Goal: Task Accomplishment & Management: Manage account settings

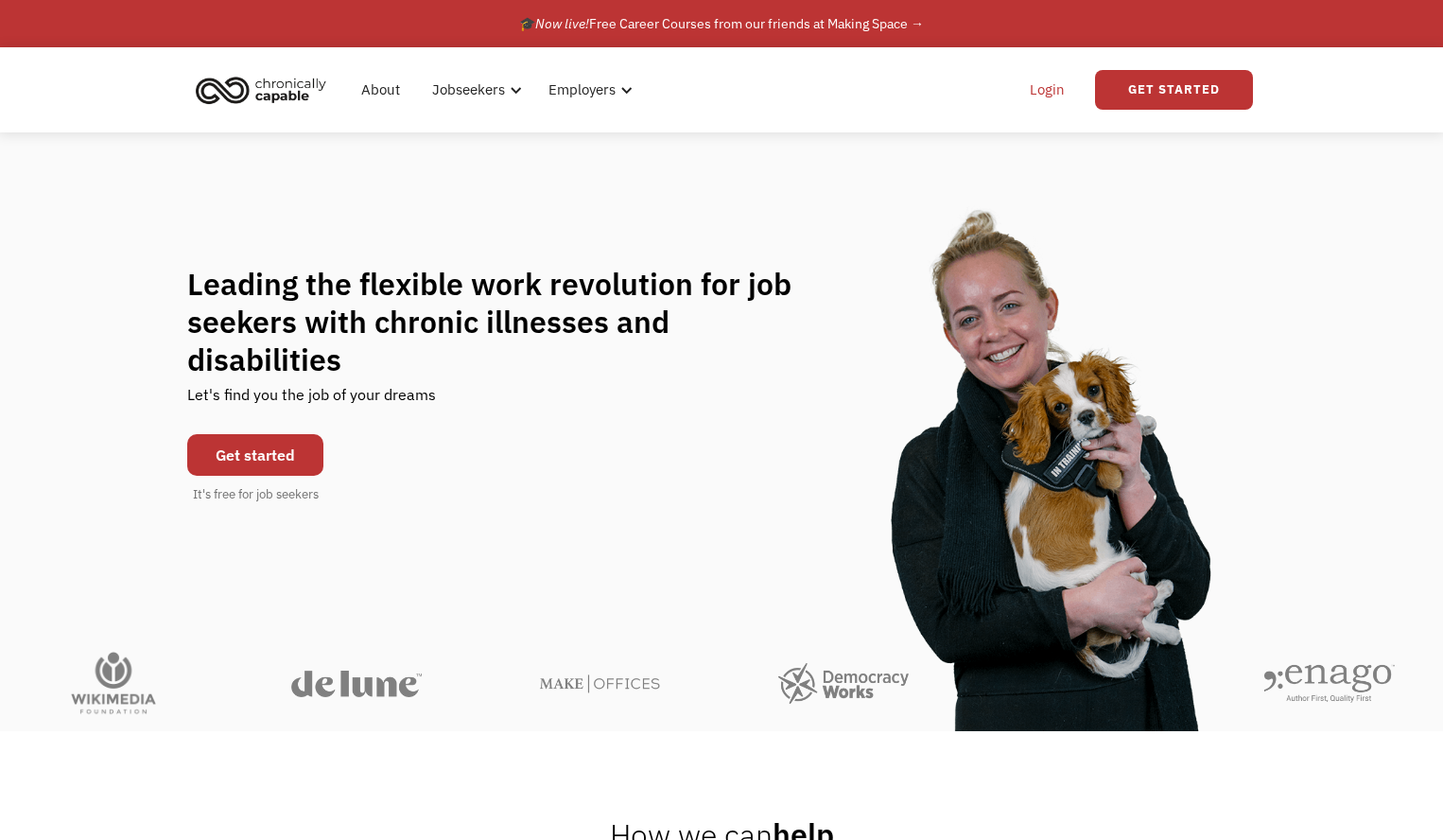
click at [1053, 95] on link "Login" at bounding box center [1047, 89] width 58 height 60
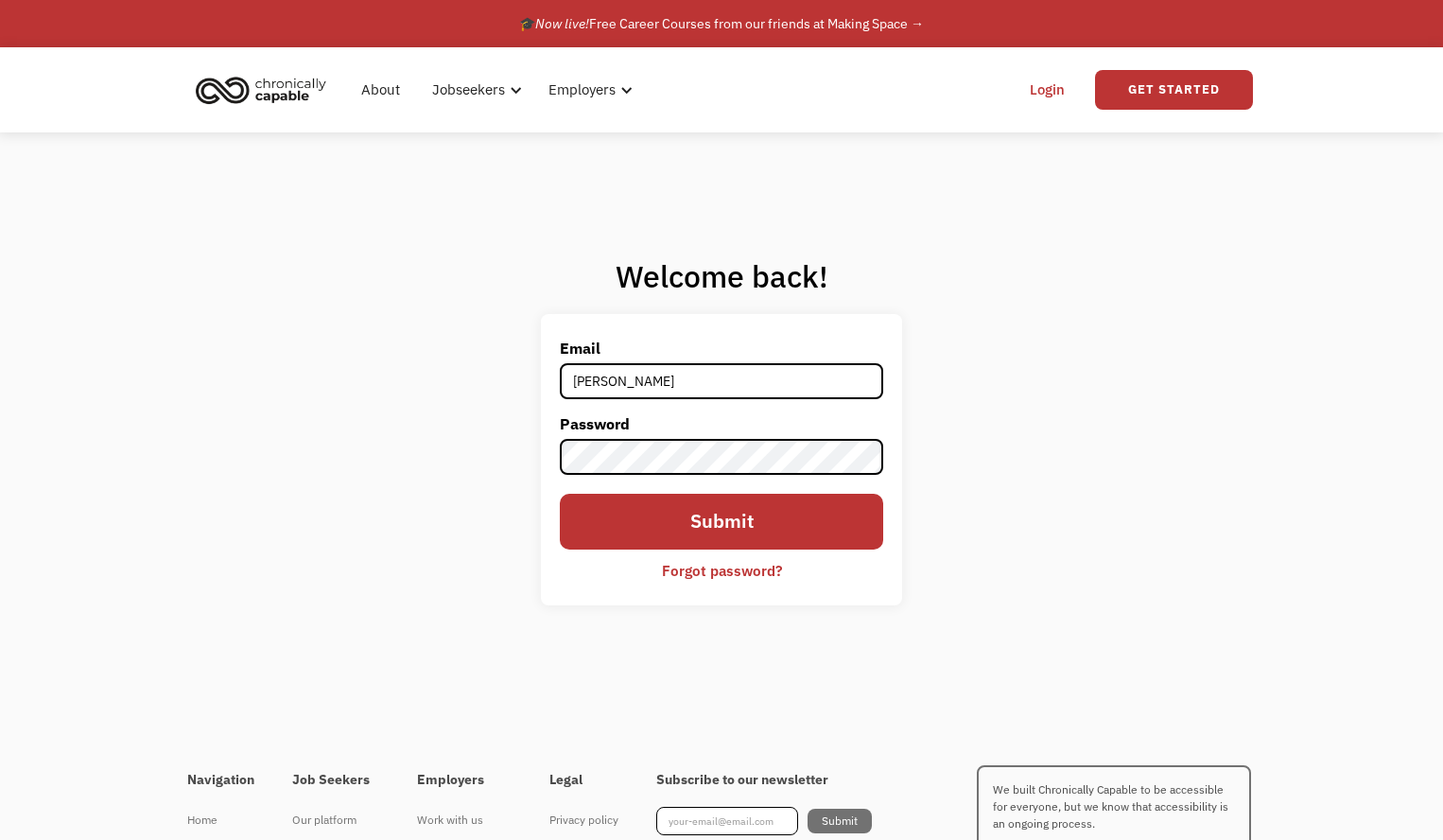
type input "halina.dour@gmail.com"
click at [560, 494] on input "Submit" at bounding box center [722, 522] width 323 height 57
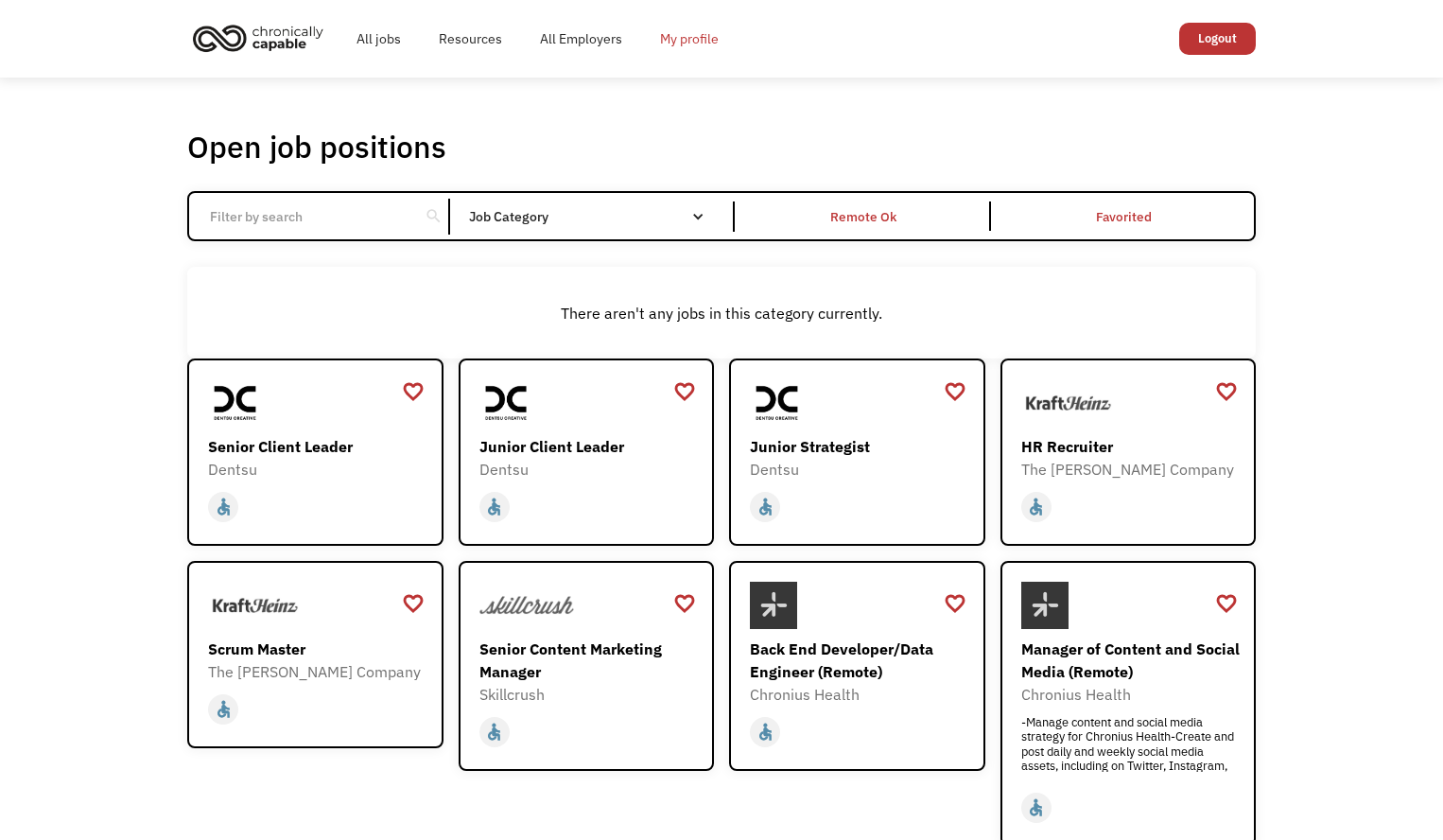
click at [676, 46] on link "My profile" at bounding box center [689, 39] width 96 height 60
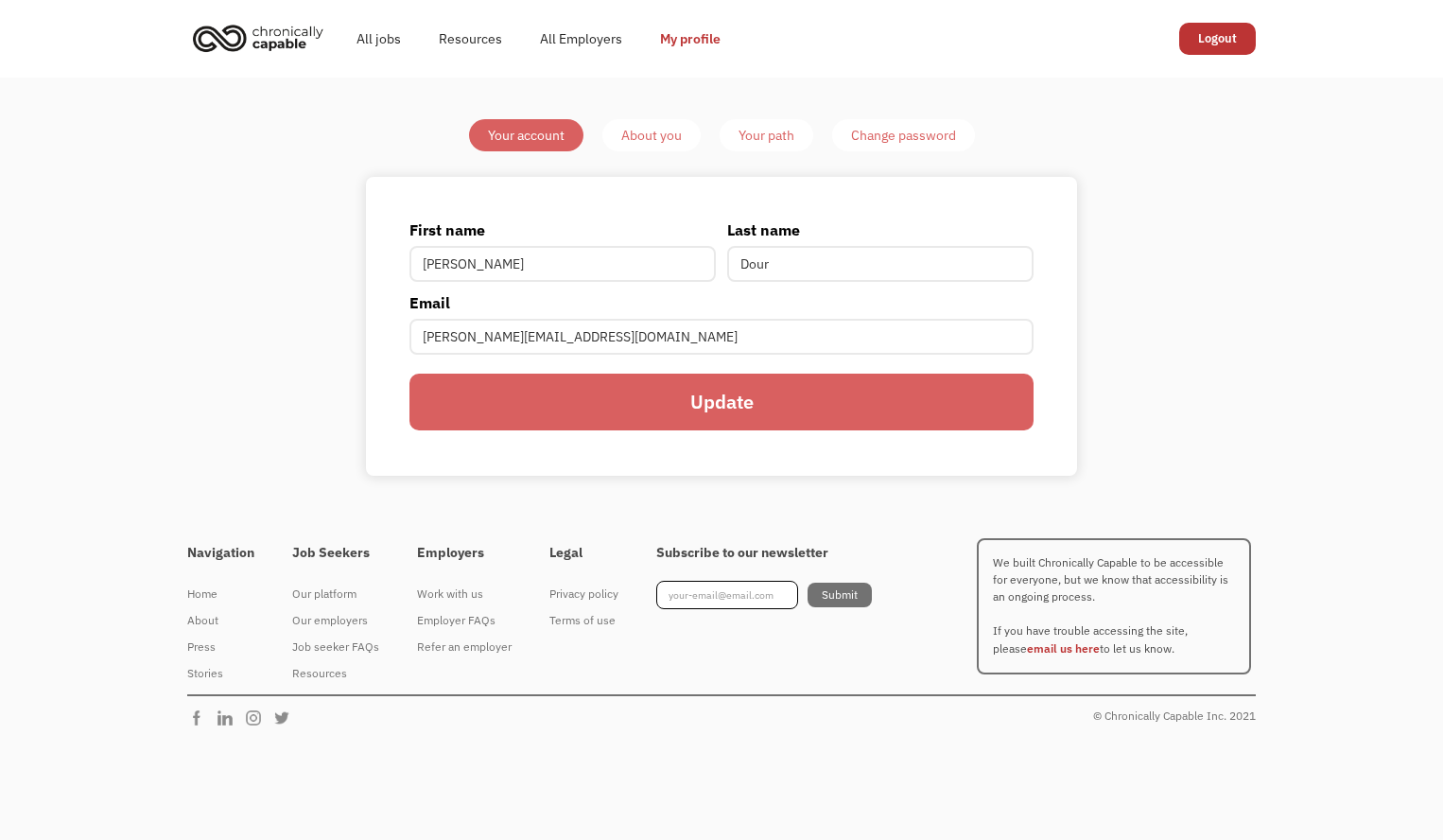
click at [662, 127] on div "About you" at bounding box center [652, 135] width 60 height 23
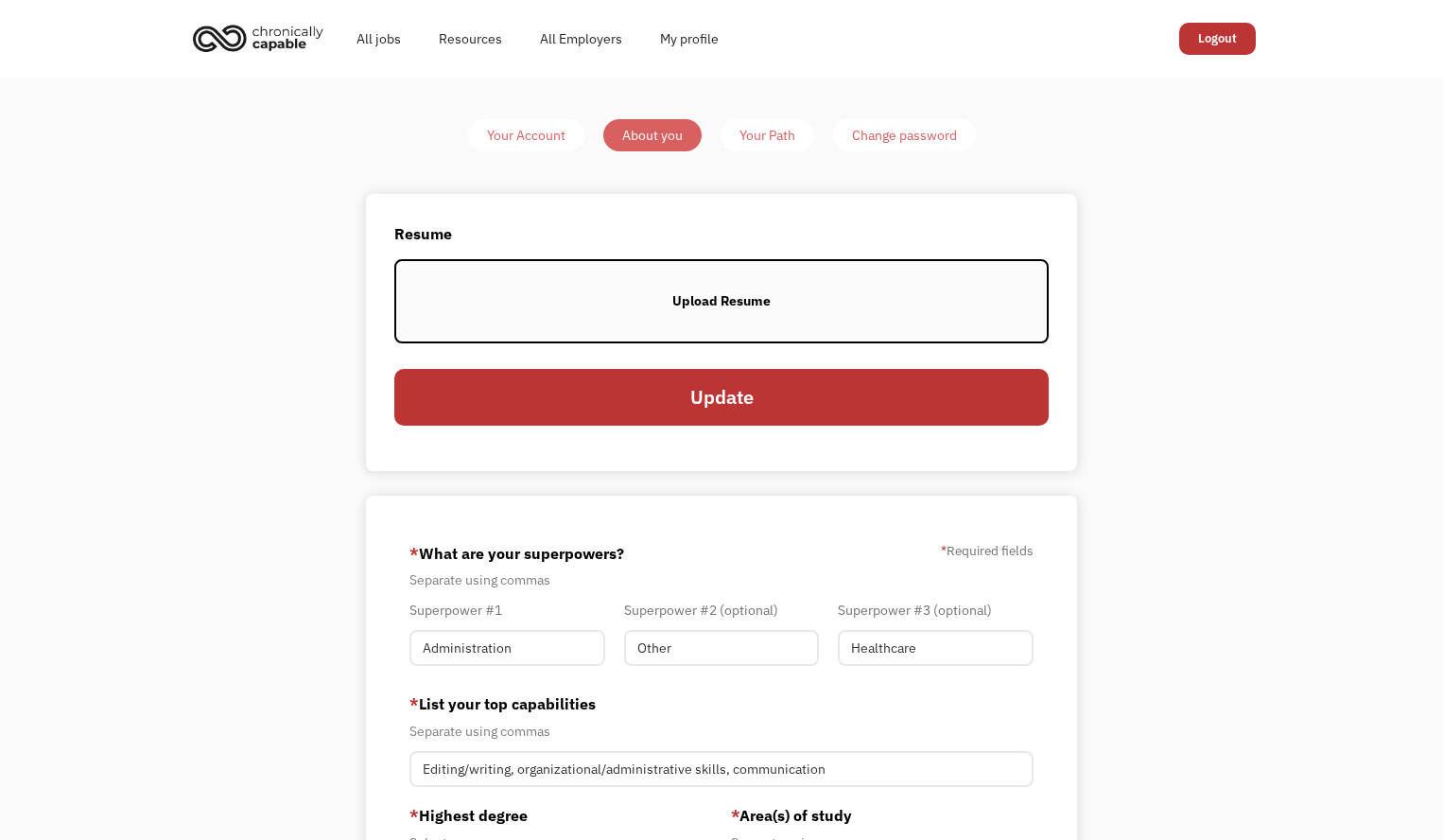
click at [639, 329] on label "Upload Resume" at bounding box center [722, 300] width 655 height 84
click at [568, 318] on label "Upload Resume" at bounding box center [722, 300] width 655 height 84
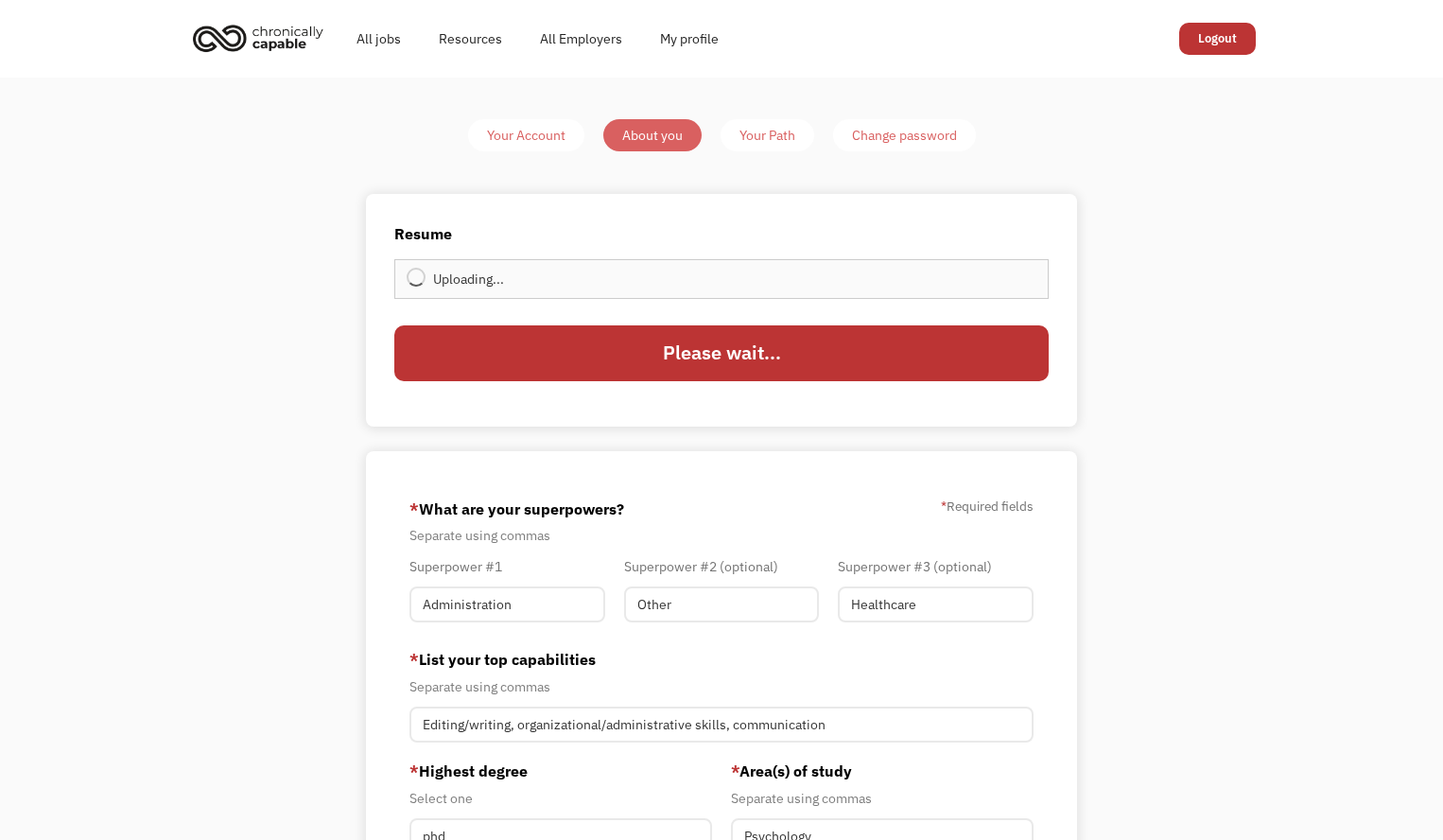
type input "Update"
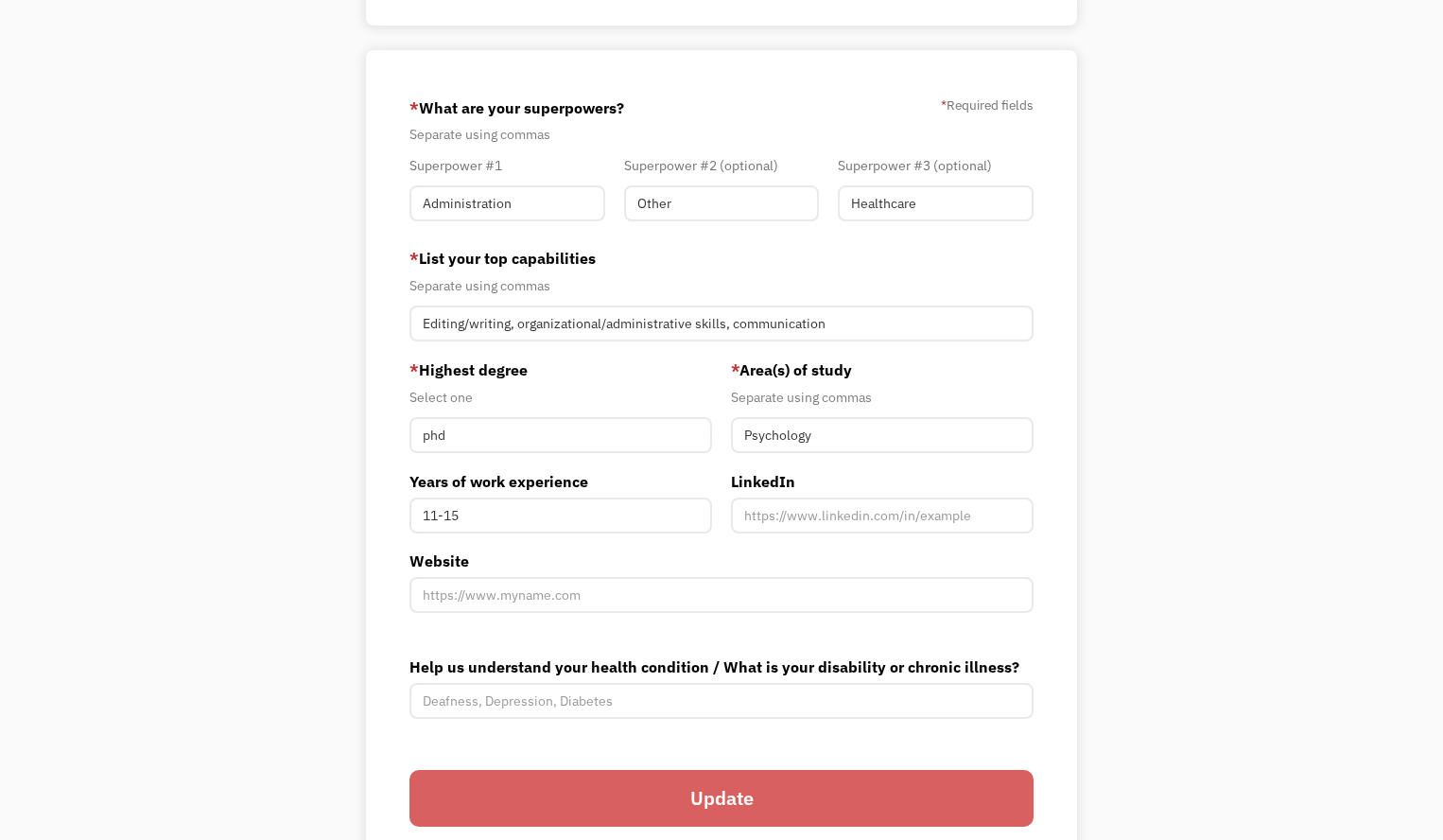
scroll to position [420, 0]
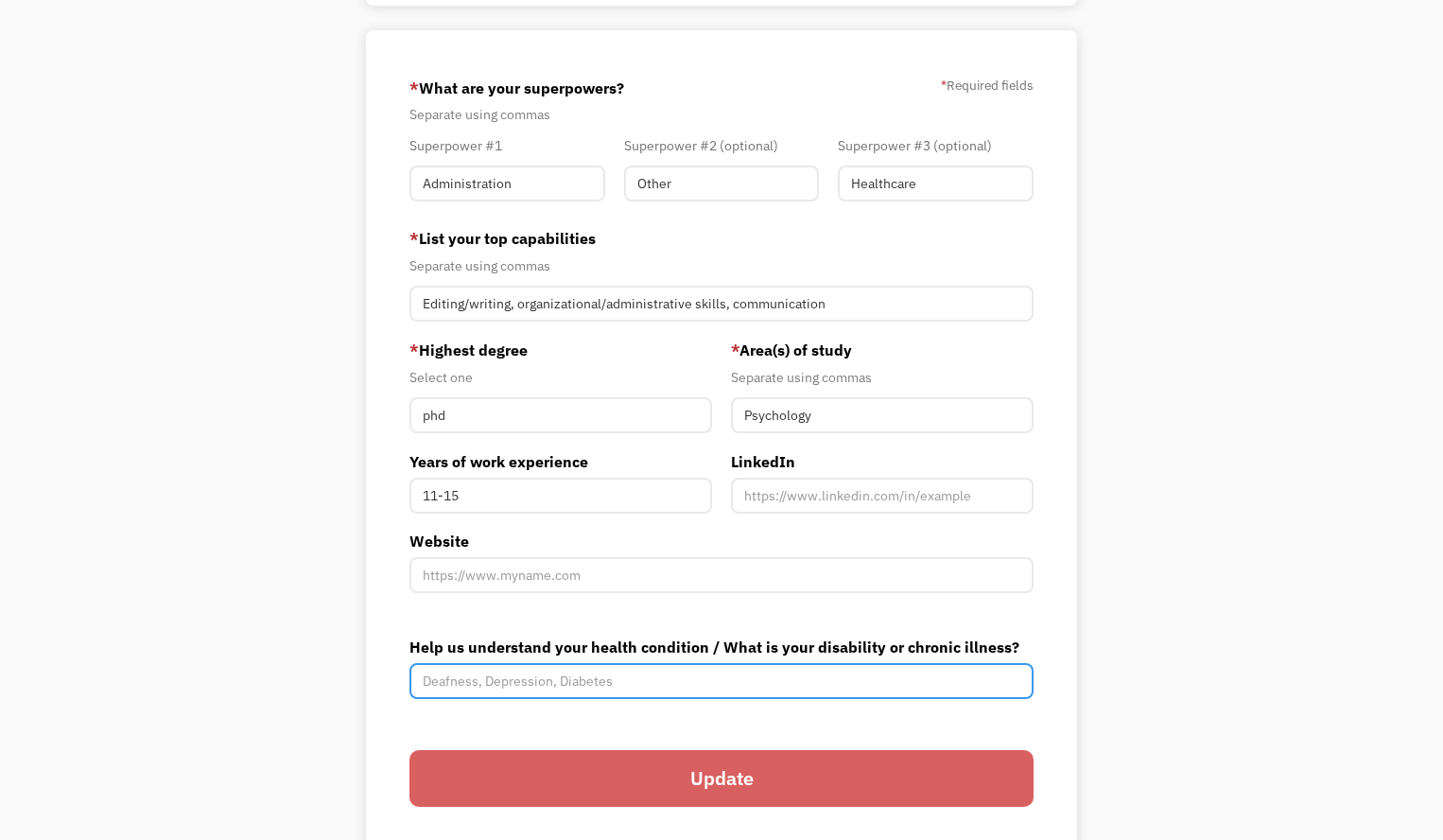
click at [545, 683] on input "Help us understand your health condition / What is your disability or chronic i…" at bounding box center [721, 680] width 624 height 36
type input "e"
click at [551, 684] on input "Excessive fatigue, intermittent pain" at bounding box center [721, 680] width 624 height 36
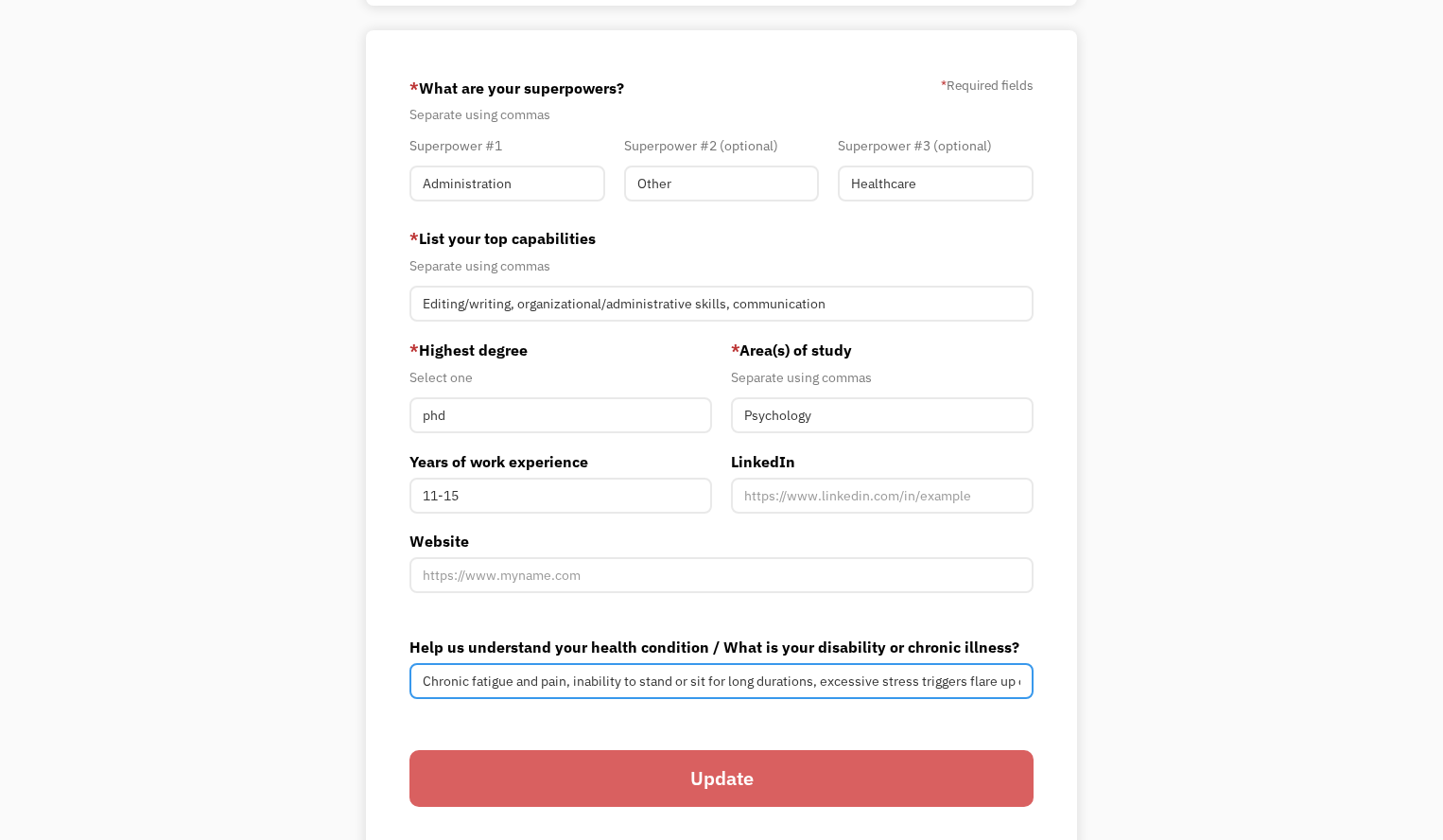
click at [859, 684] on input "Chronic fatigue and pain, inability to stand or sit for long durations, excessi…" at bounding box center [721, 680] width 624 height 36
type input "Chronic fatigue and pain, inability to stand or sit for long durations, excessi…"
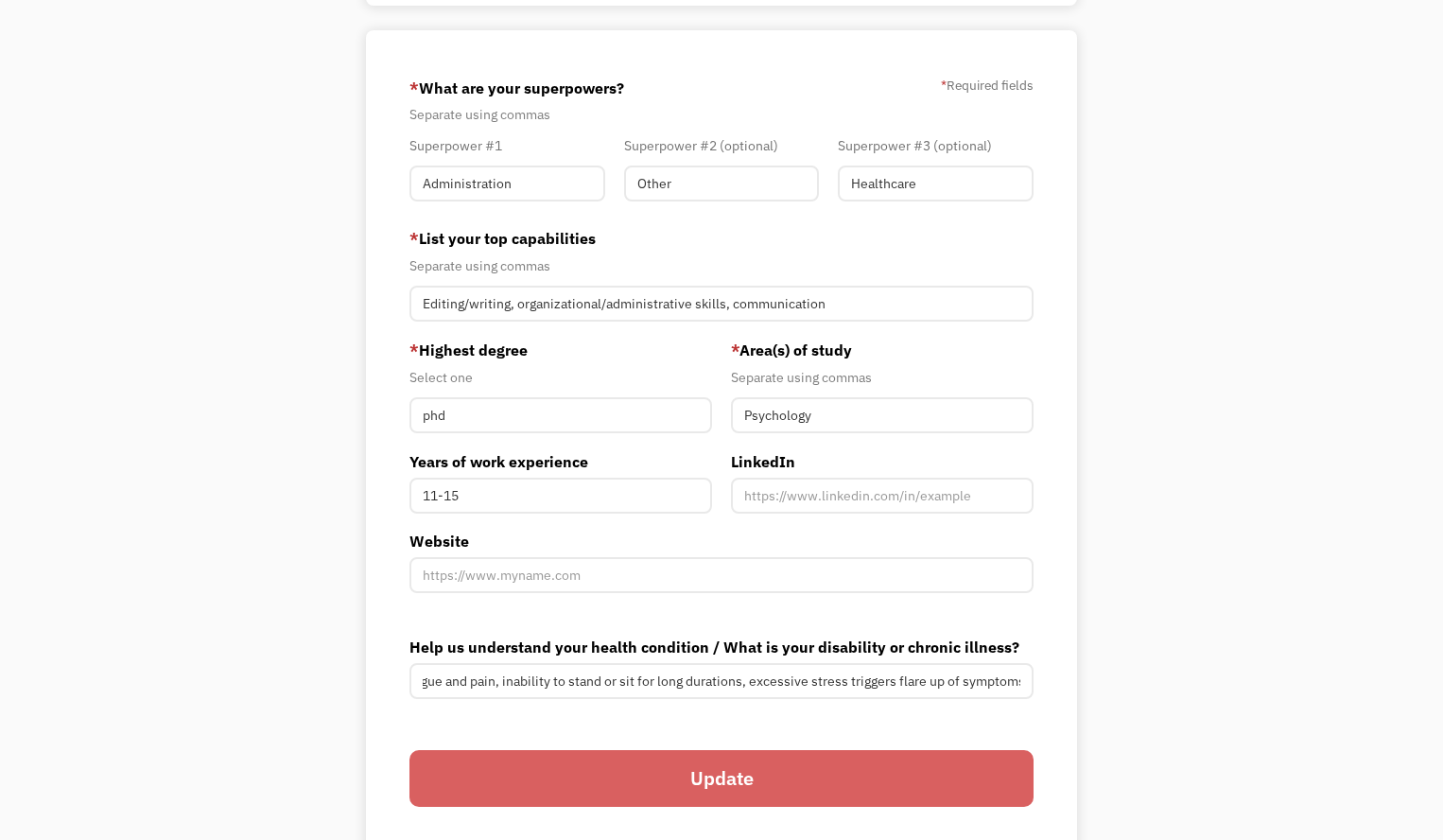
scroll to position [0, 0]
click at [855, 761] on input "Update" at bounding box center [721, 778] width 624 height 57
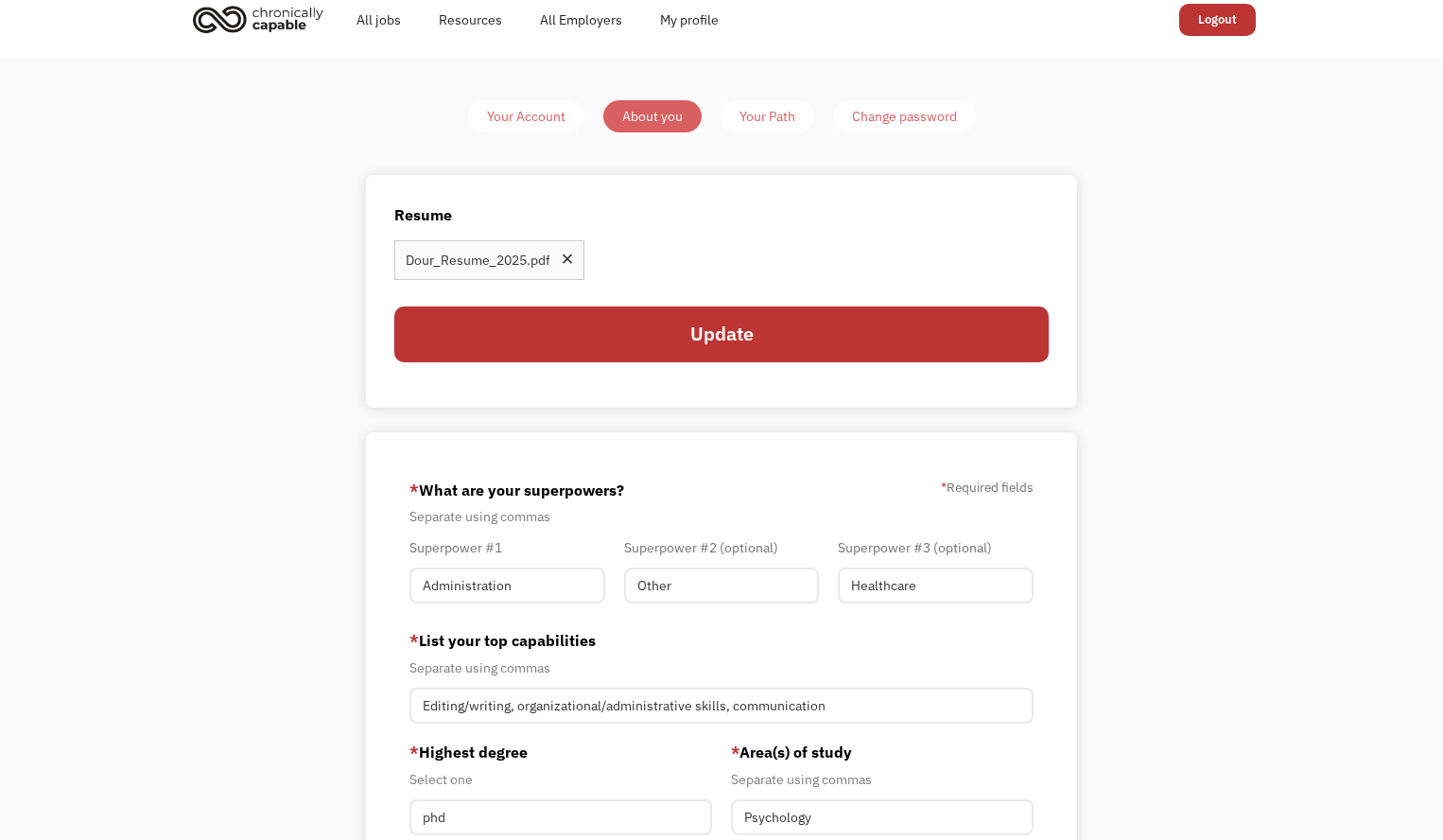
scroll to position [18, 0]
click at [784, 116] on div "Your Path" at bounding box center [768, 117] width 56 height 23
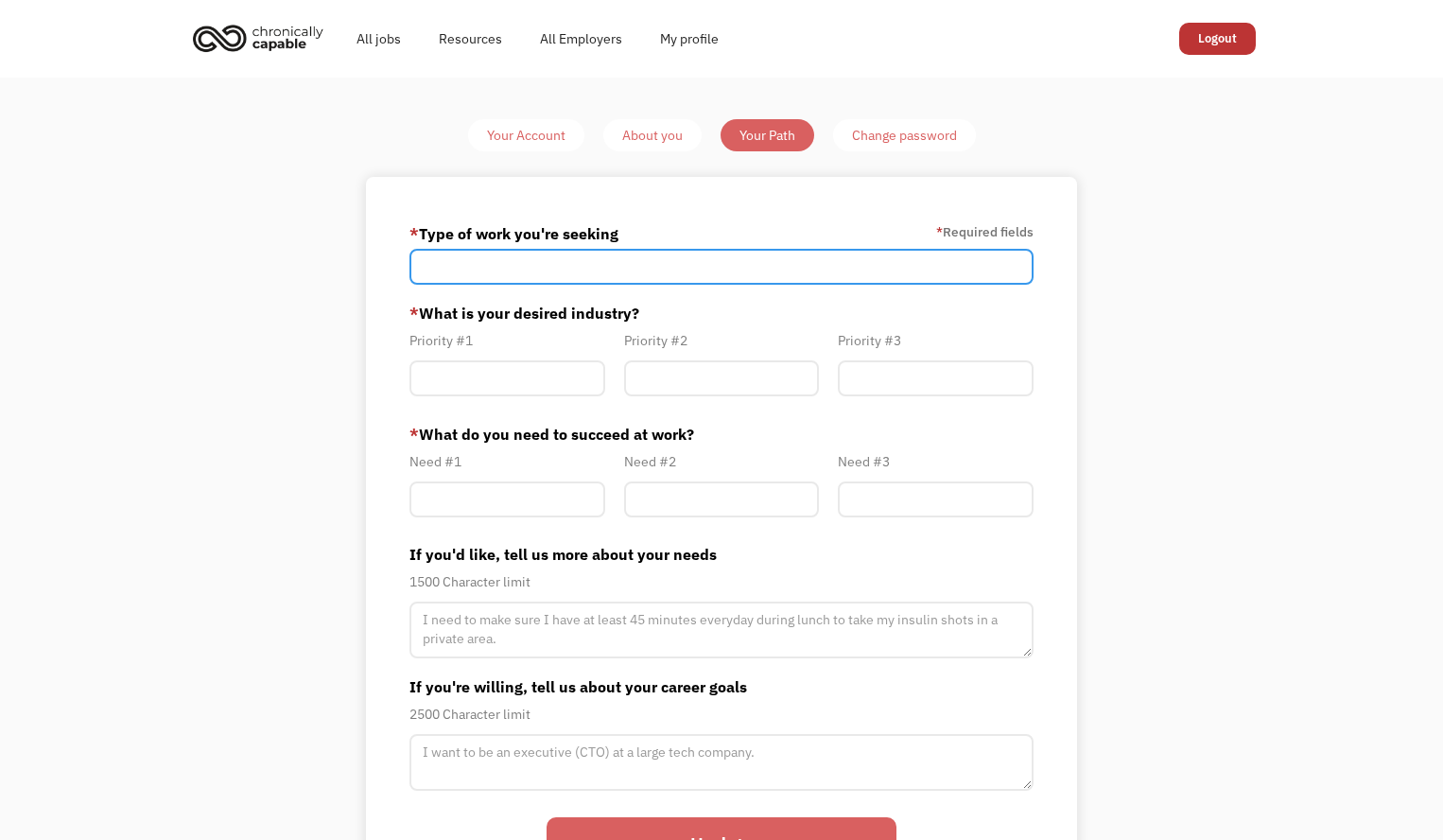
click at [792, 274] on input "Member-Path-Update" at bounding box center [721, 267] width 624 height 36
type input "a"
type input "executive or administrative assistant"
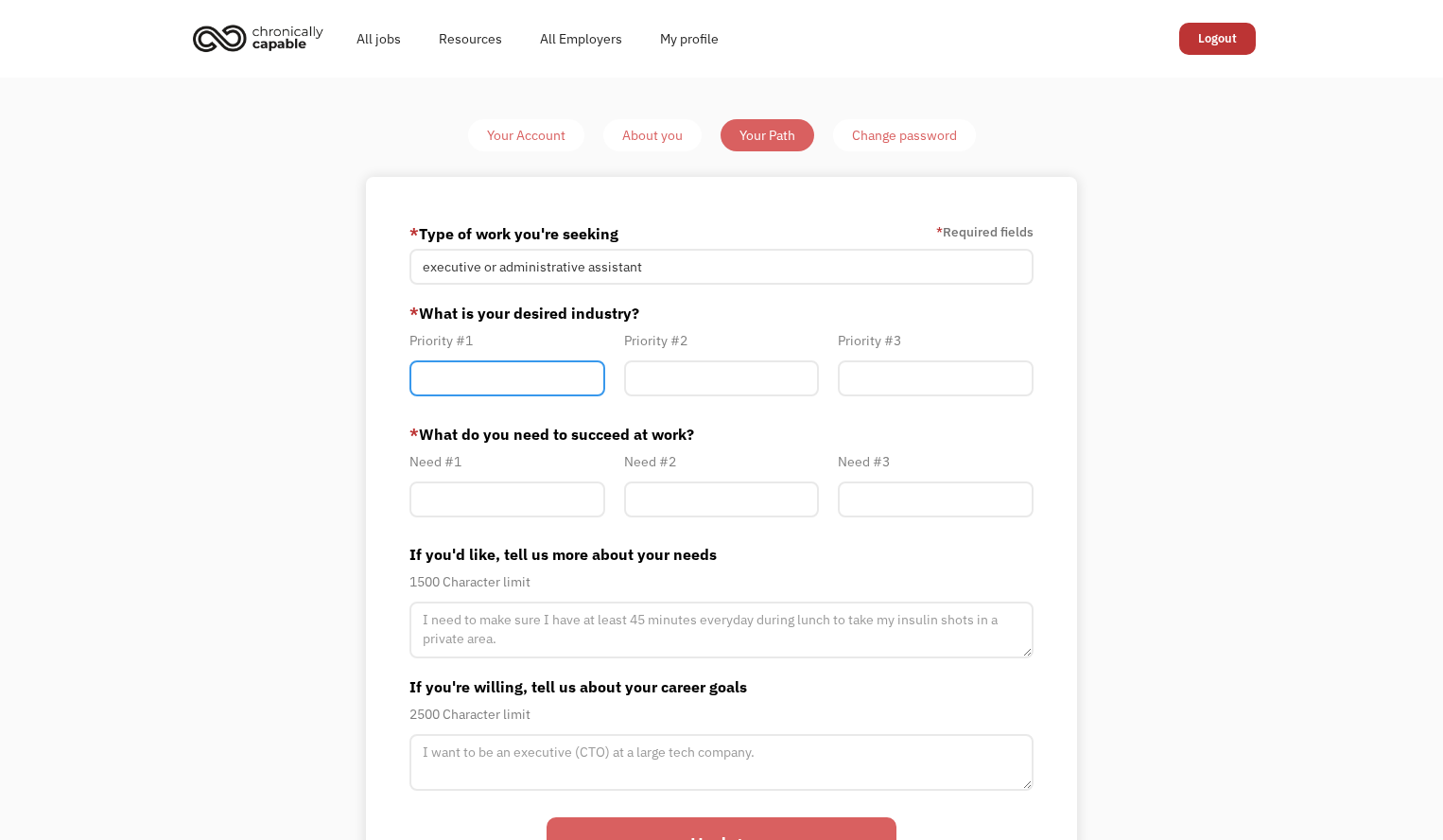
click at [585, 379] on input "Member-Path-Update" at bounding box center [507, 378] width 195 height 36
click at [647, 139] on div "About you" at bounding box center [652, 135] width 60 height 23
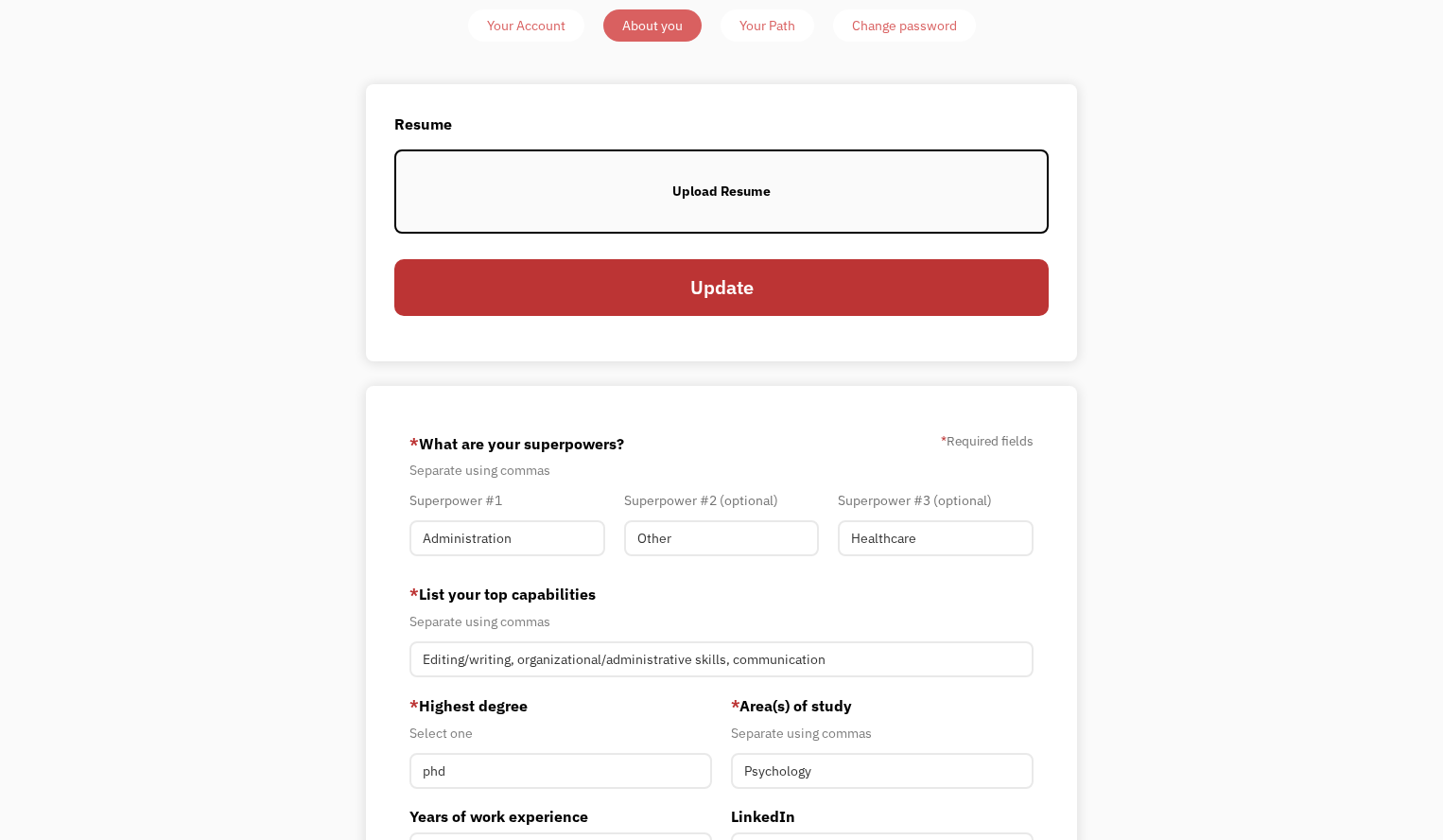
scroll to position [184, 0]
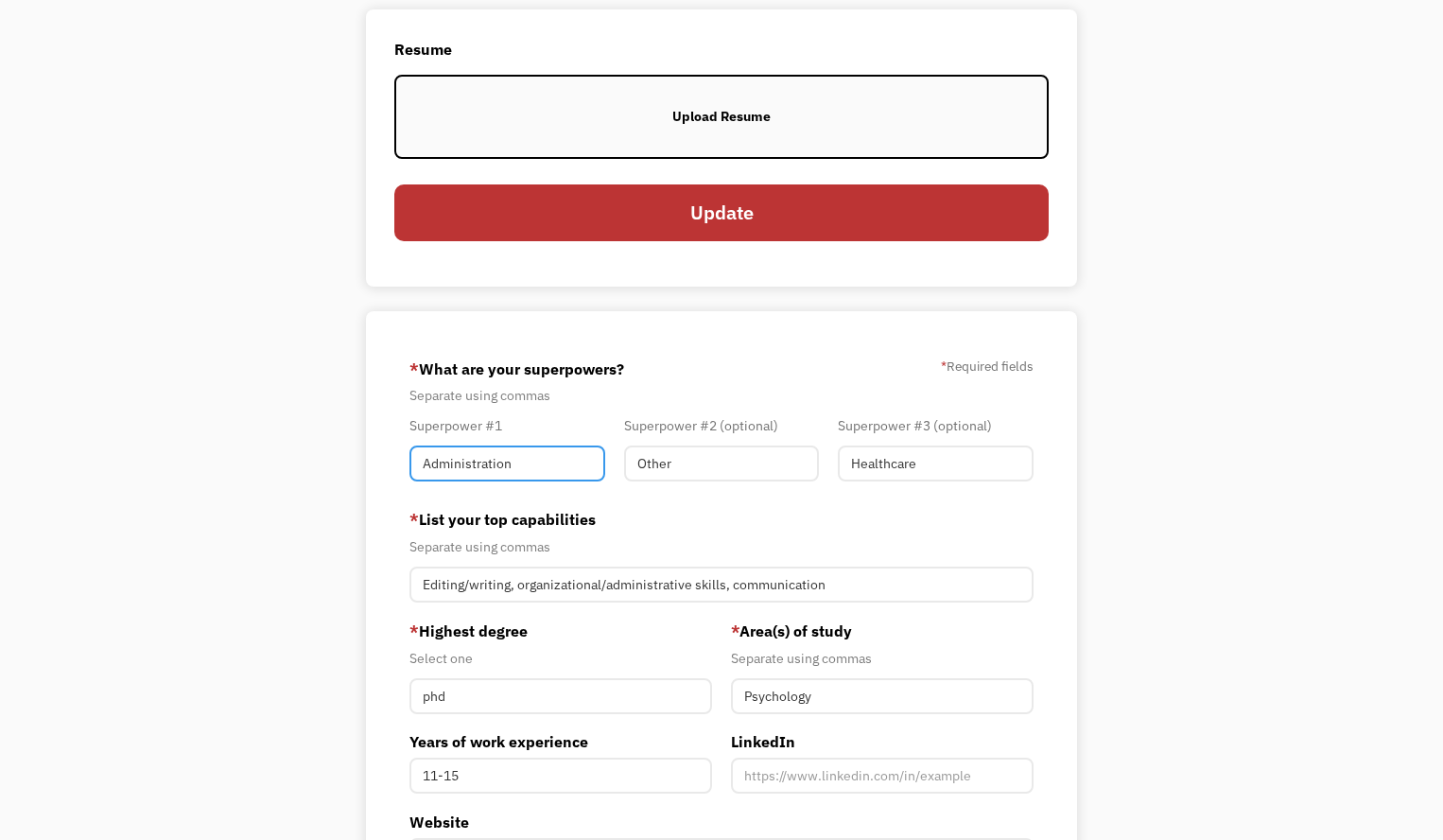
click at [583, 471] on input "Administration" at bounding box center [507, 463] width 195 height 36
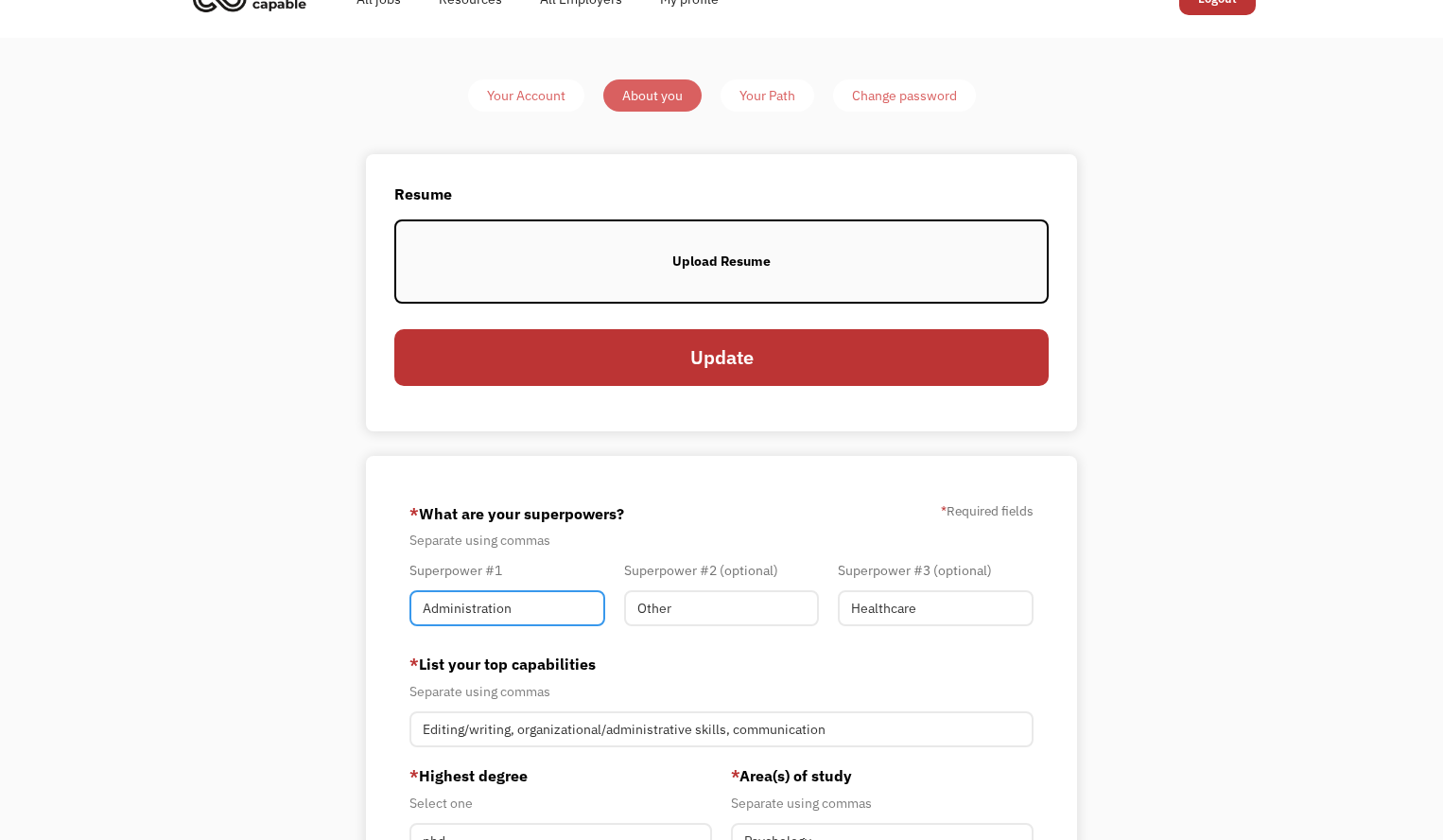
scroll to position [0, 0]
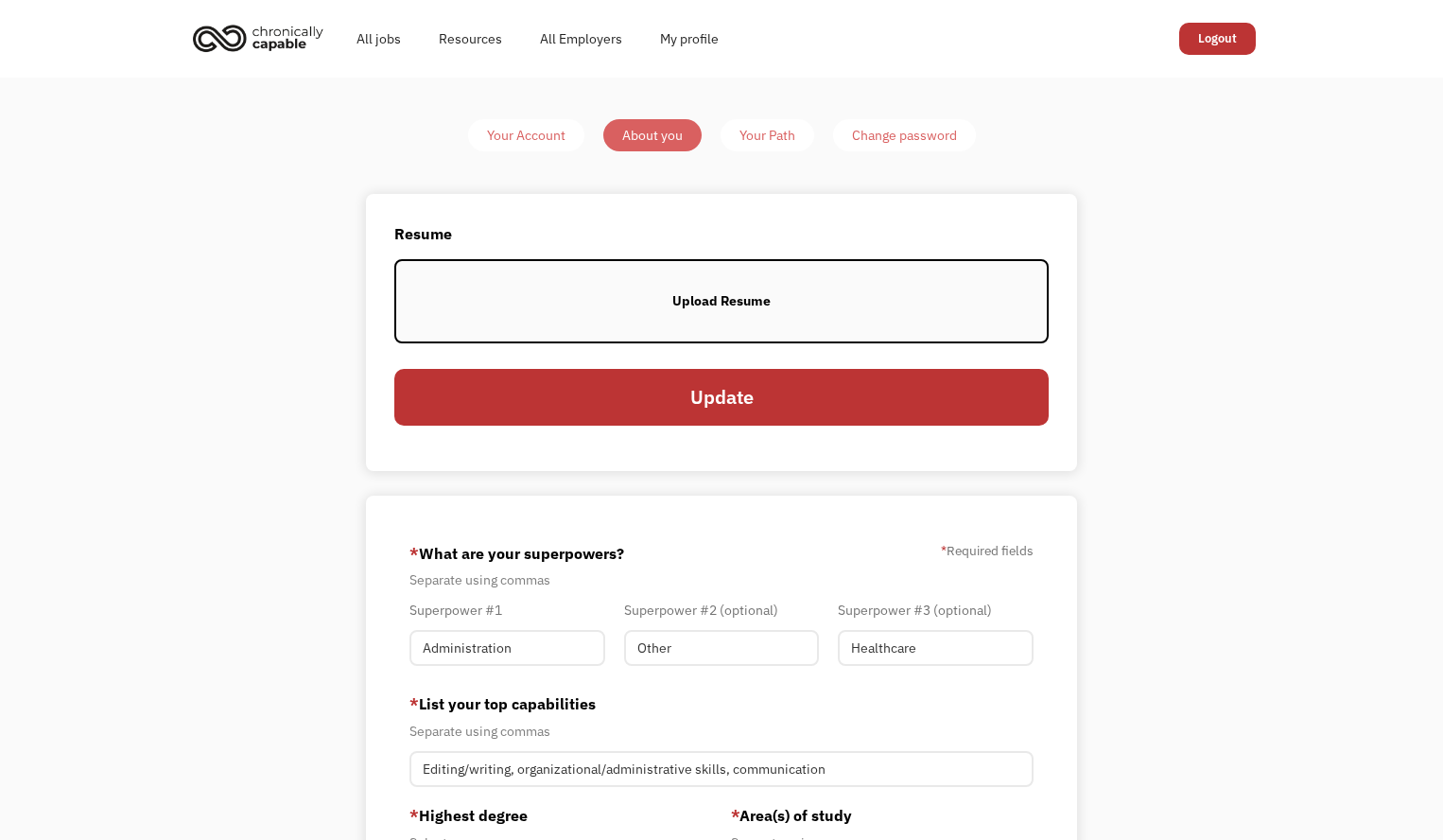
click at [753, 124] on div "Your Path" at bounding box center [768, 135] width 56 height 23
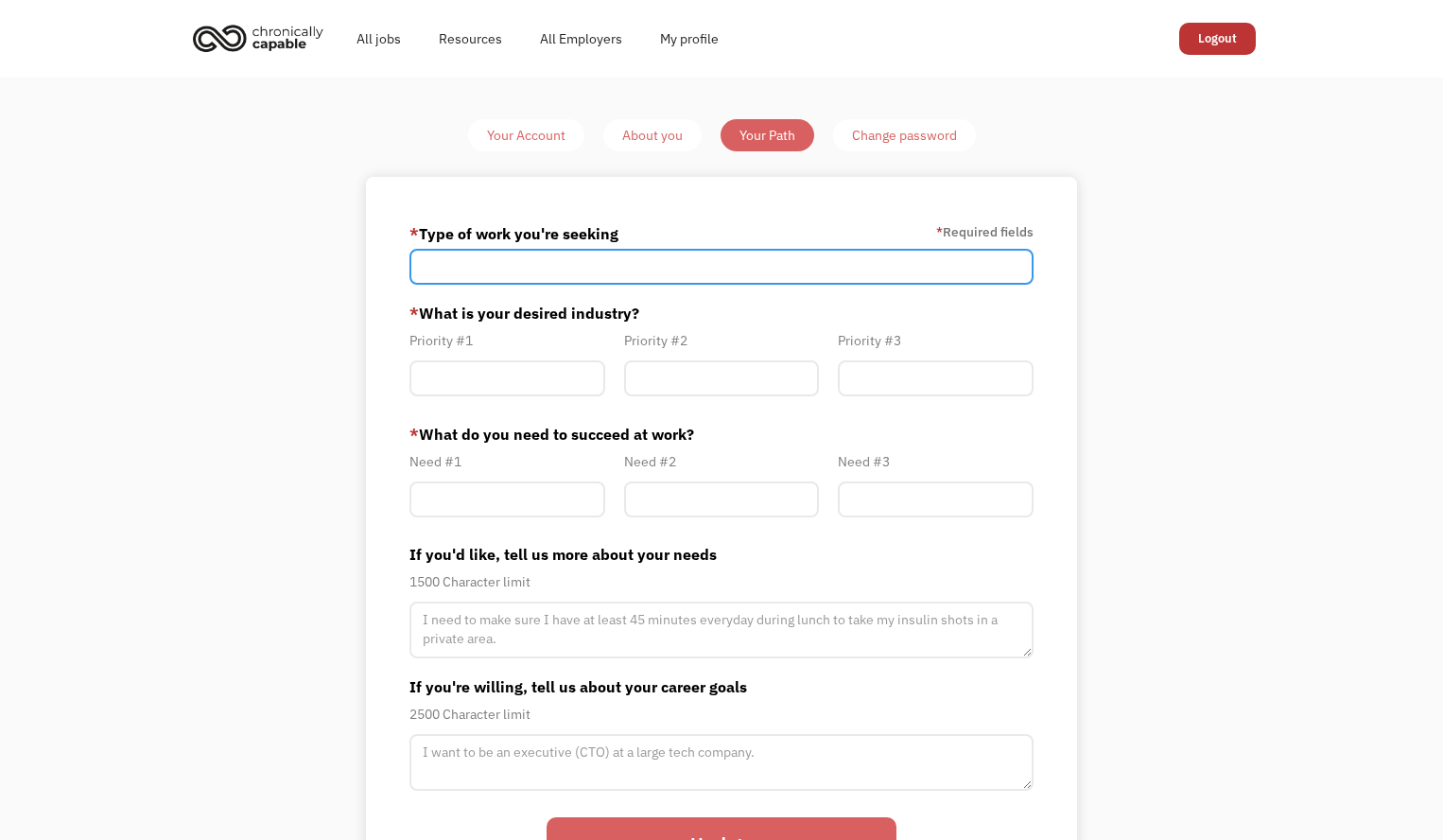
click at [569, 268] on input "Member-Path-Update" at bounding box center [721, 267] width 624 height 36
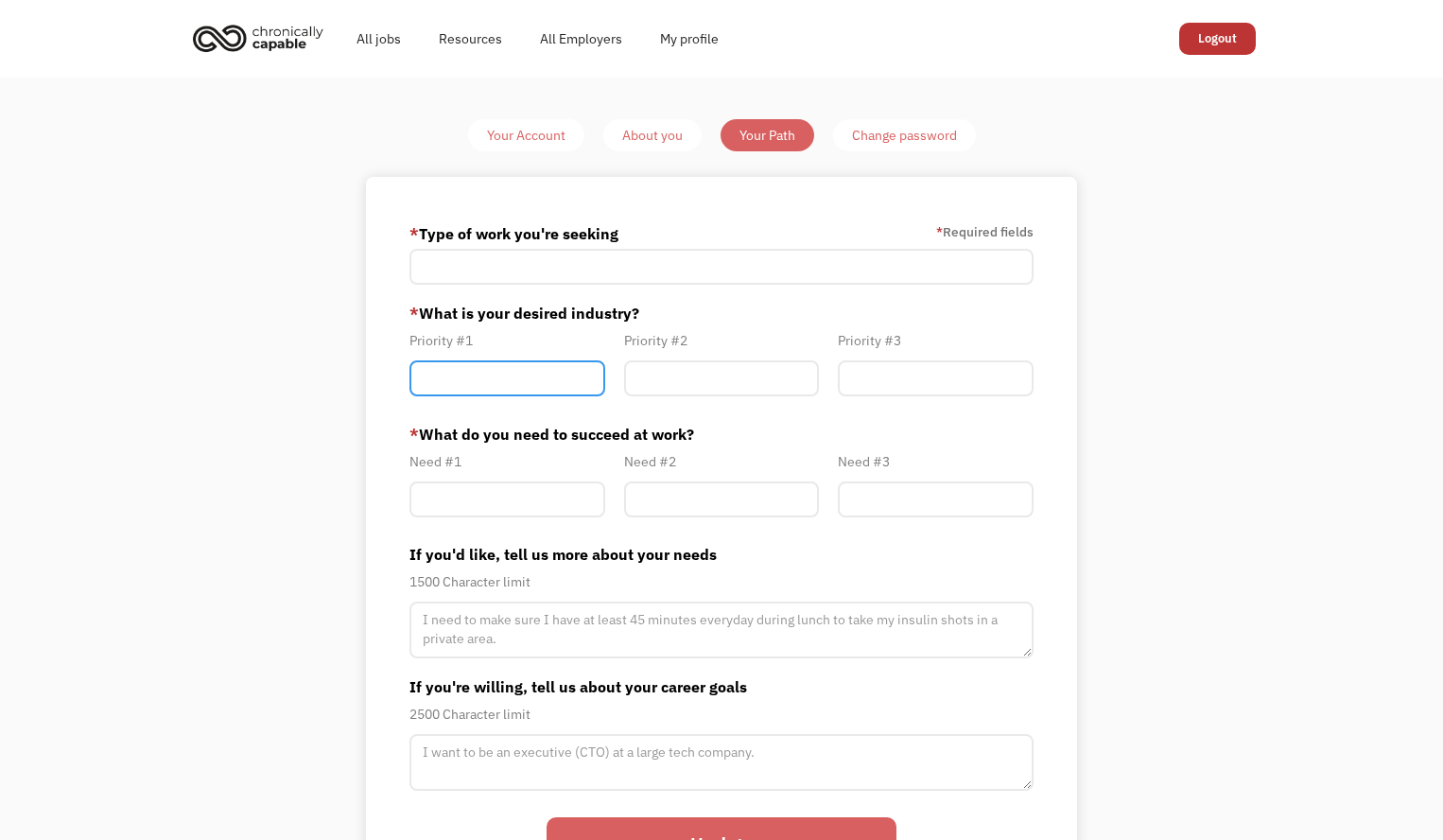
click at [526, 372] on input "Member-Path-Update" at bounding box center [507, 378] width 195 height 36
type input "health/so"
click at [661, 133] on div "About you" at bounding box center [652, 135] width 60 height 23
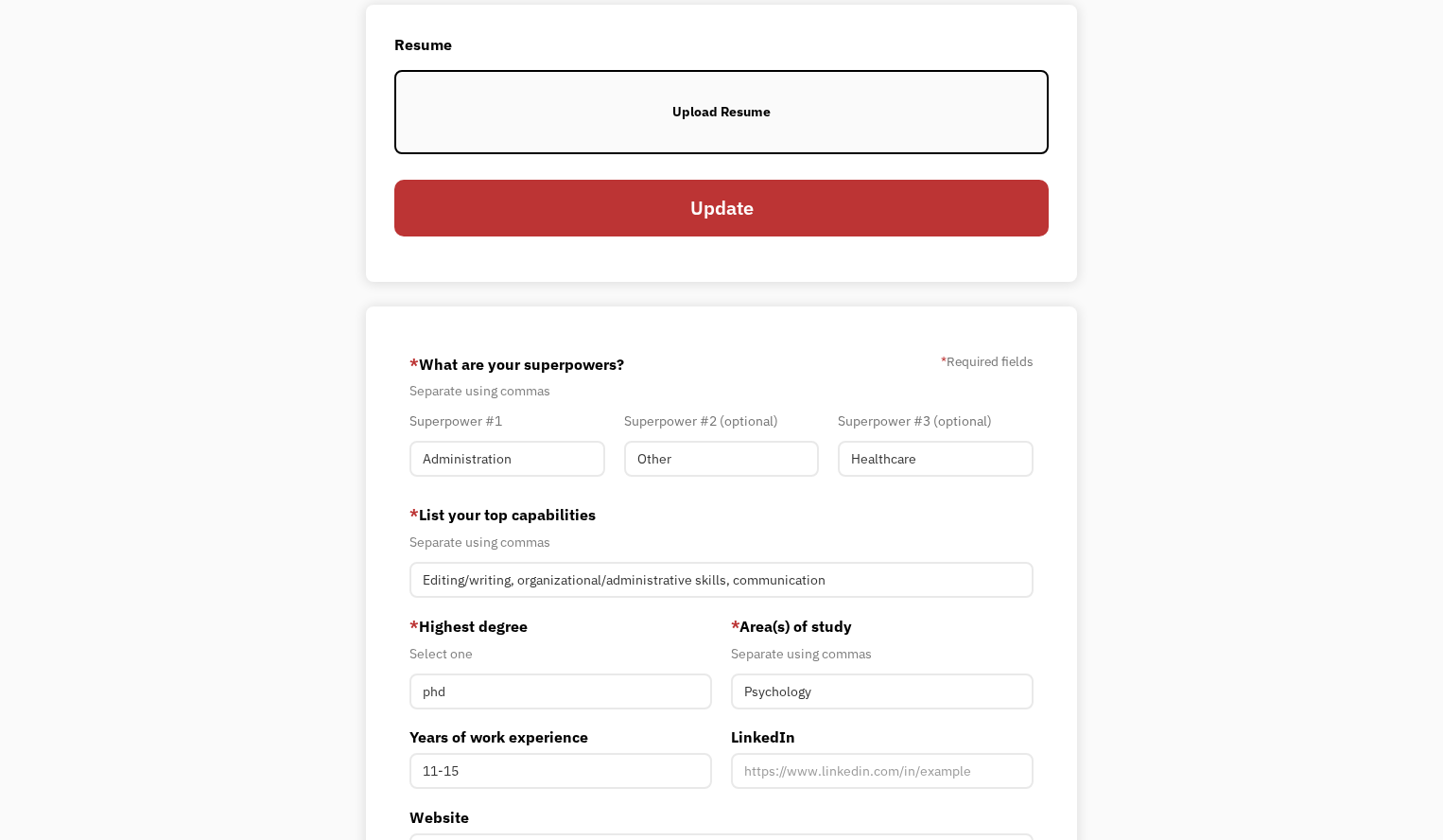
scroll to position [193, 0]
